Goal: Task Accomplishment & Management: Manage account settings

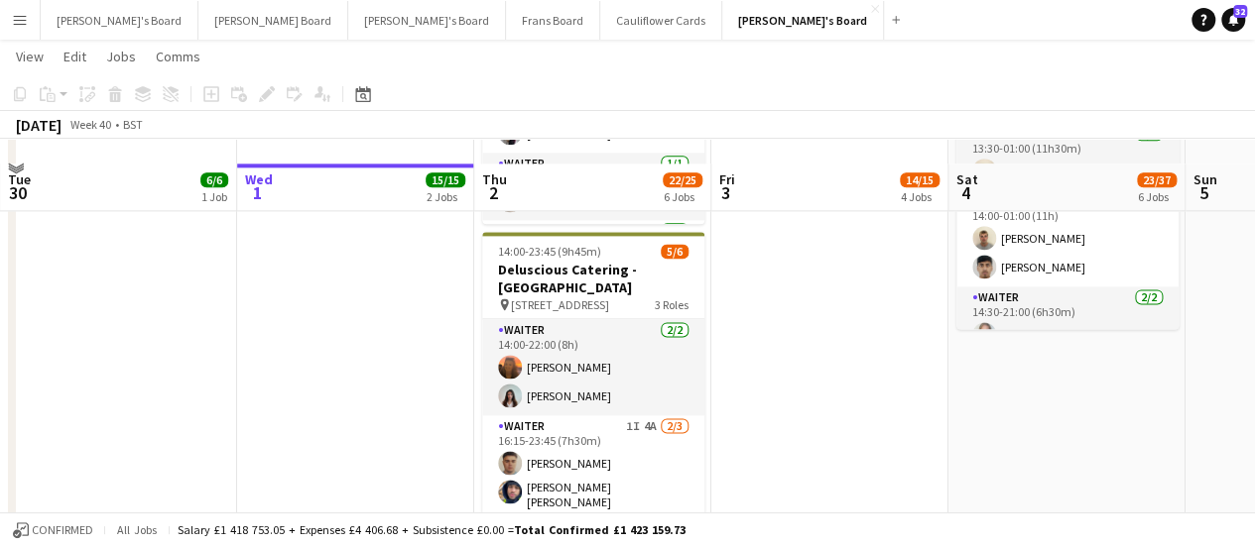
scroll to position [1279, 0]
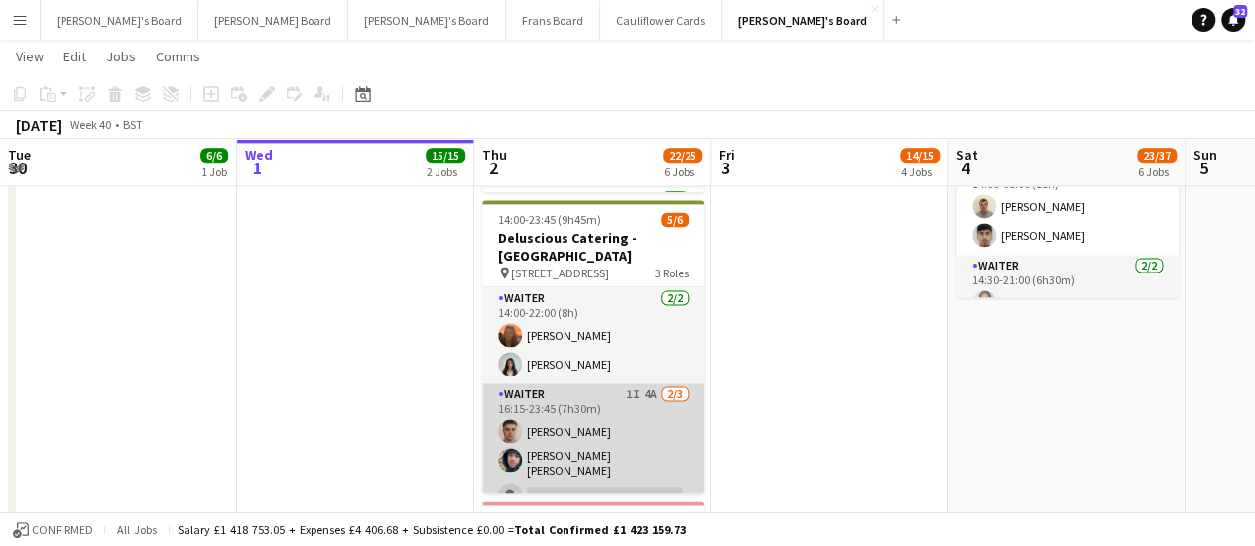
click at [627, 425] on app-card-role "Waiter 1I 4A [DATE] 16:15-23:45 (7h30m) [PERSON_NAME] [PERSON_NAME] [PERSON_NAM…" at bounding box center [593, 449] width 222 height 131
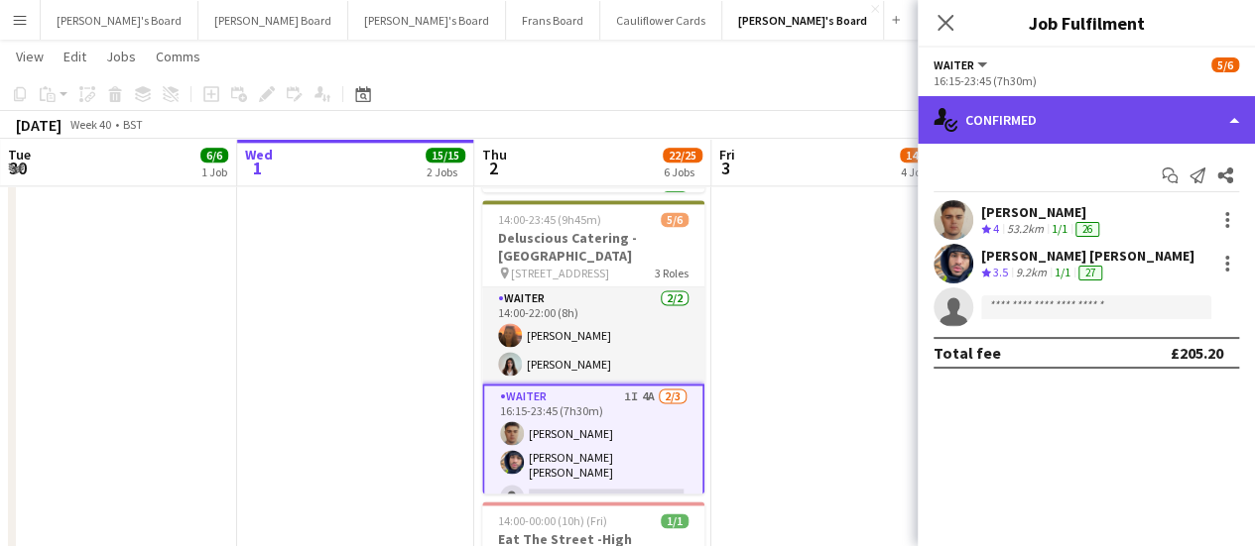
click at [1180, 118] on div "single-neutral-actions-check-2 Confirmed" at bounding box center [1085, 120] width 337 height 48
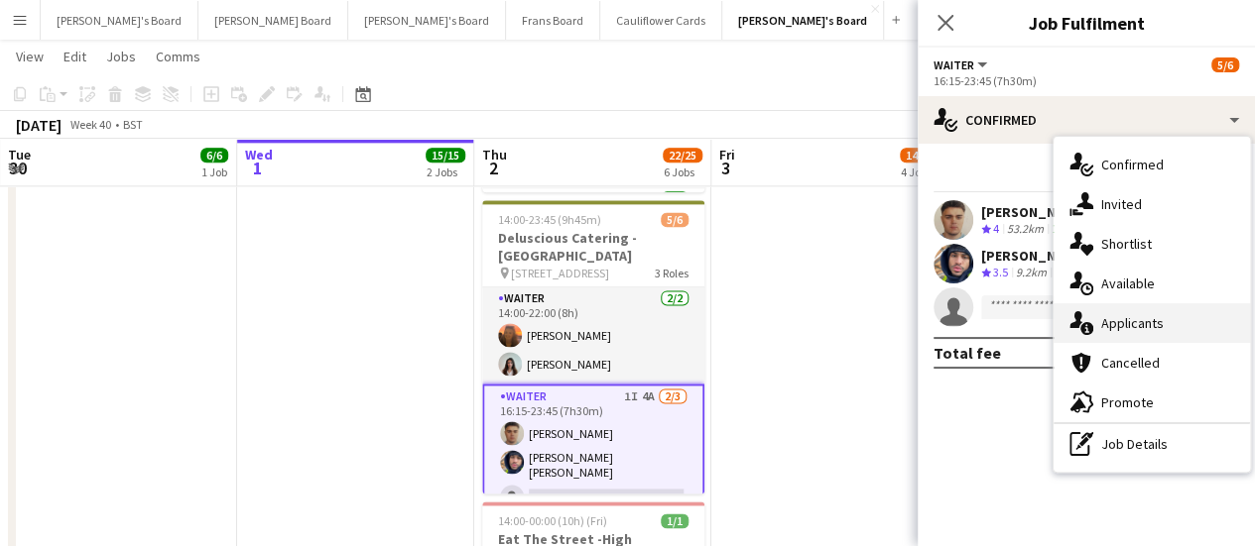
click at [1133, 322] on span "Applicants" at bounding box center [1132, 323] width 62 height 18
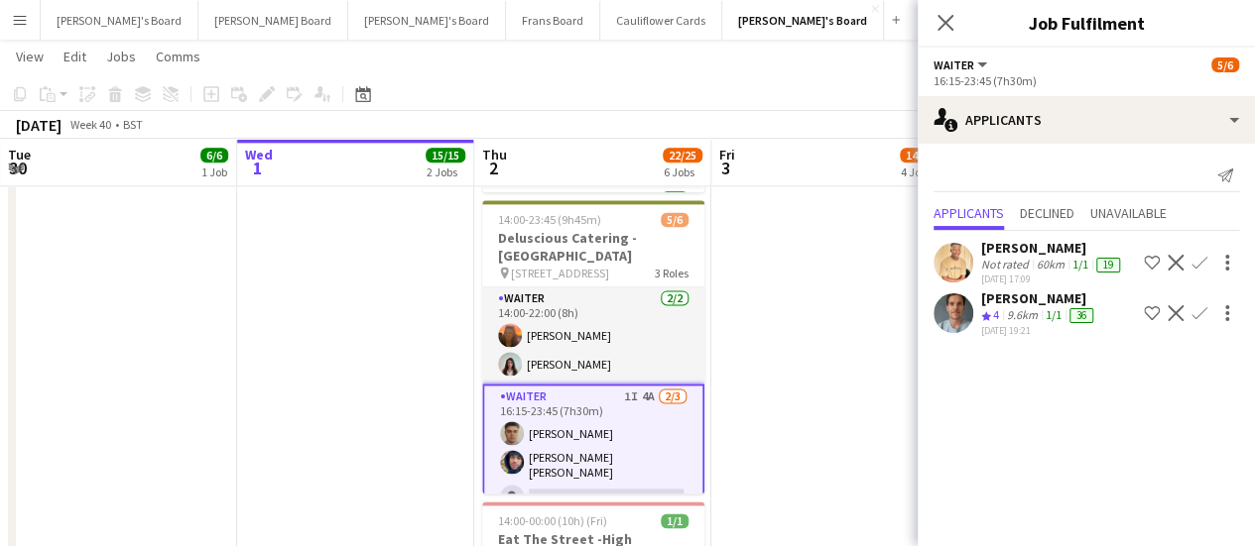
click at [1035, 337] on div "[DATE] 19:21" at bounding box center [1039, 330] width 116 height 13
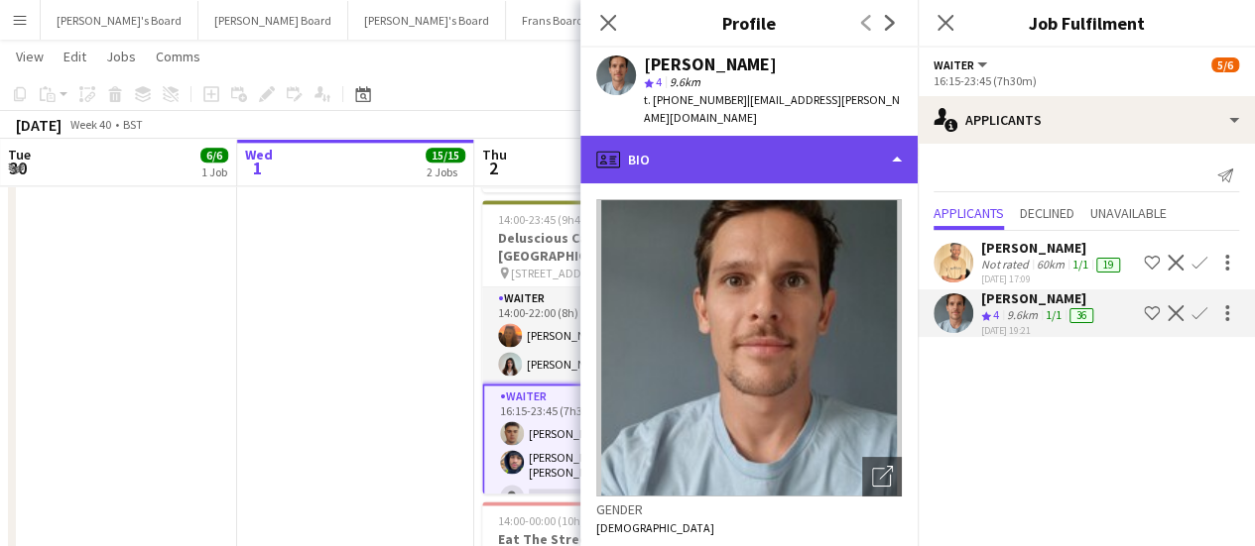
click at [713, 136] on div "profile Bio" at bounding box center [748, 160] width 337 height 48
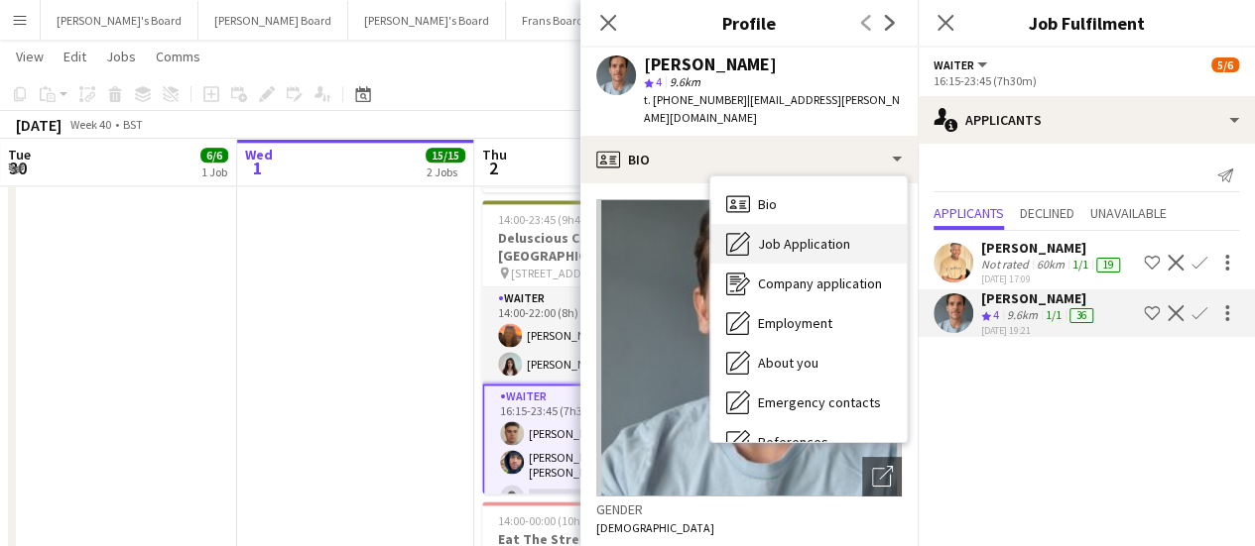
click at [853, 235] on div "Job Application Job Application" at bounding box center [808, 244] width 196 height 40
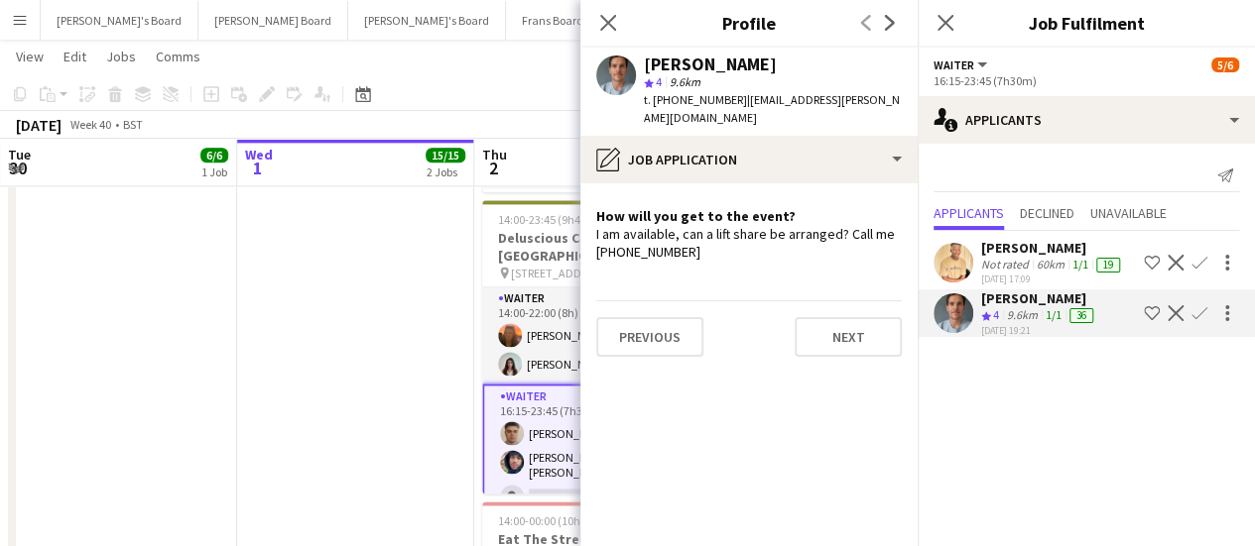
click at [756, 183] on app-crew-profile-role-application "How will you get to the event? I am available, can a lift share be arranged? Ca…" at bounding box center [748, 364] width 337 height 363
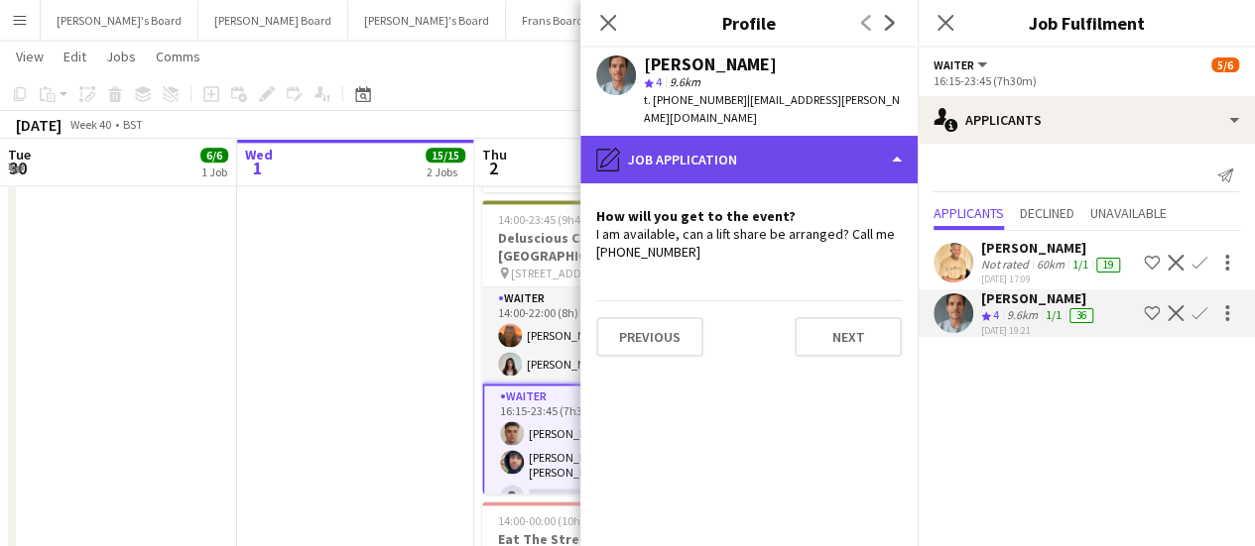
click at [755, 163] on div "pencil4 Job Application" at bounding box center [748, 160] width 337 height 48
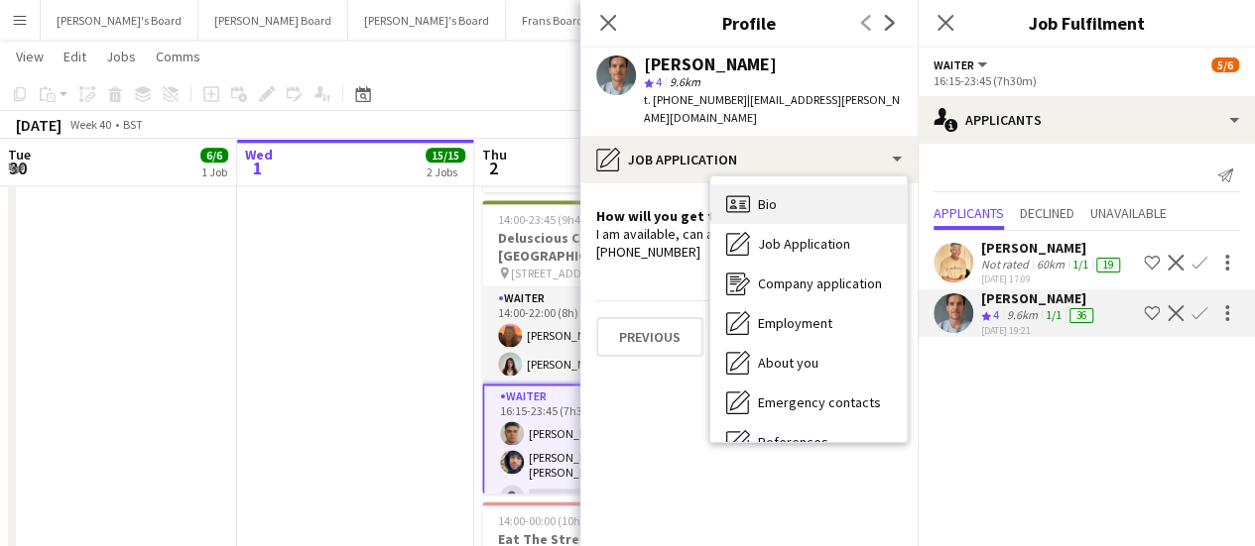
click at [782, 197] on div "Bio Bio" at bounding box center [808, 204] width 196 height 40
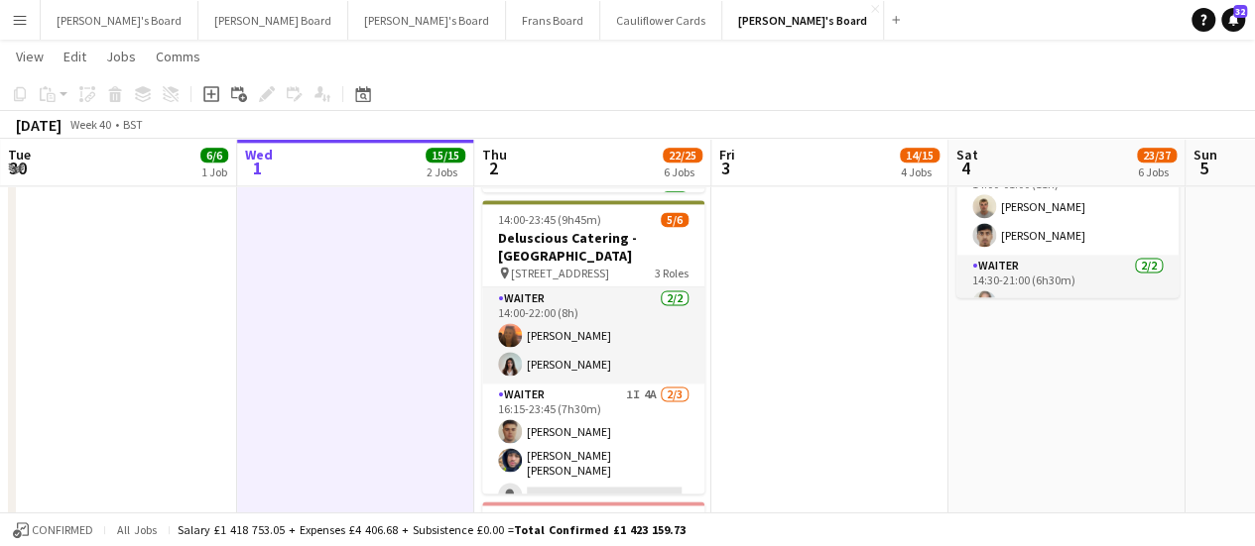
click at [16, 12] on app-icon "Menu" at bounding box center [20, 20] width 16 height 16
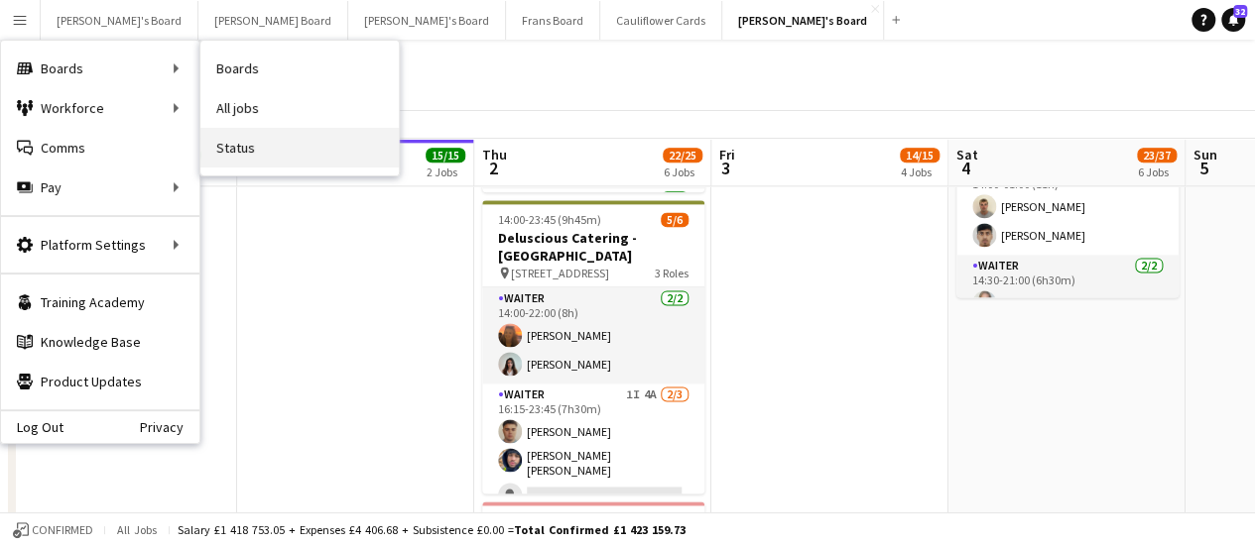
click at [274, 156] on link "Status" at bounding box center [299, 148] width 198 height 40
